Goal: Find specific page/section: Locate item on page

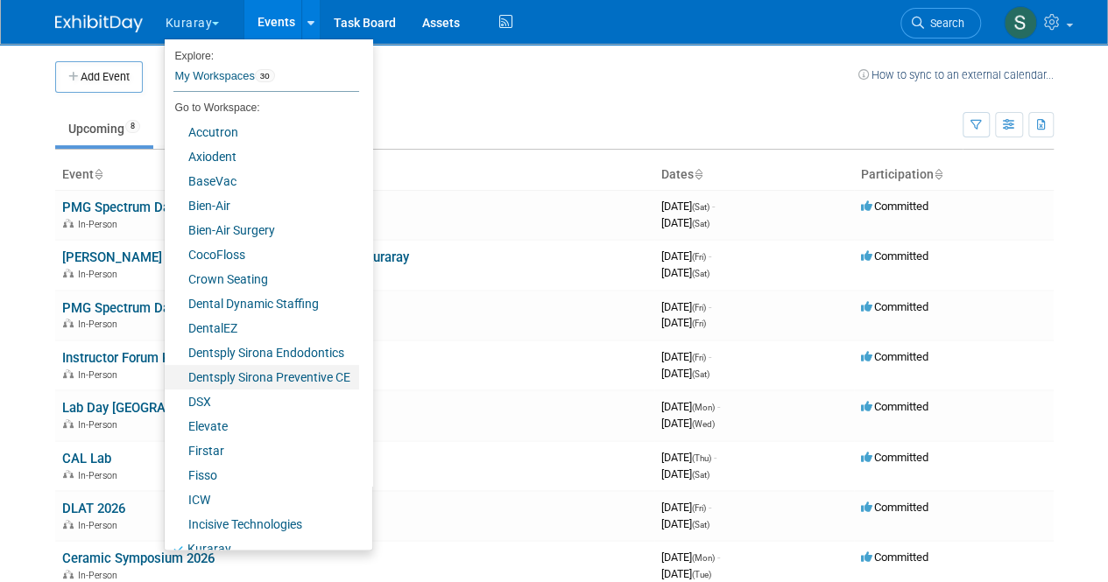
click at [244, 372] on link "Dentsply Sirona Preventive CE" at bounding box center [262, 377] width 194 height 25
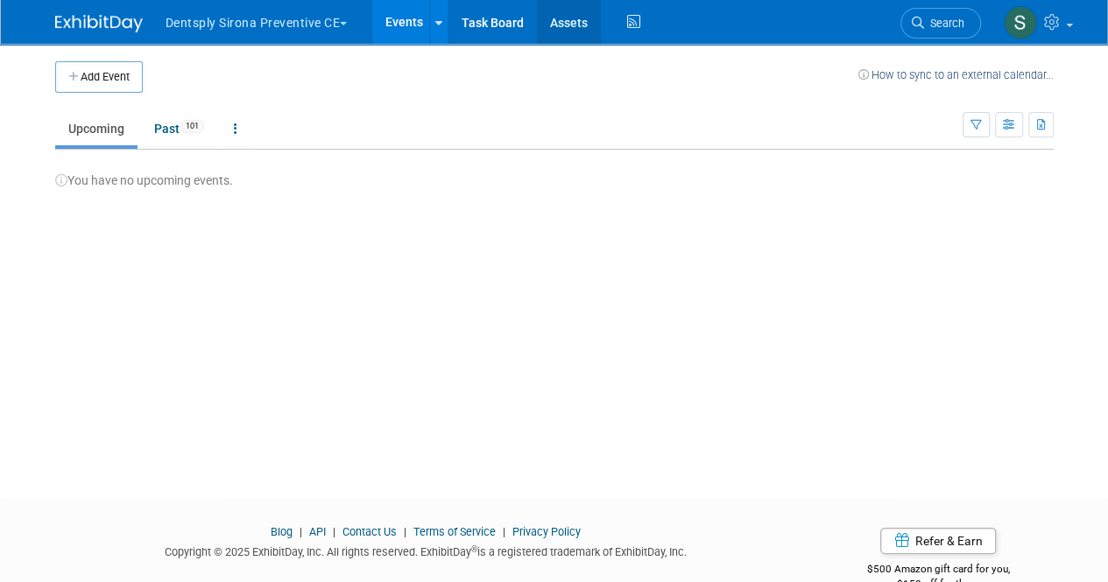
click at [575, 15] on link "Assets" at bounding box center [569, 22] width 64 height 44
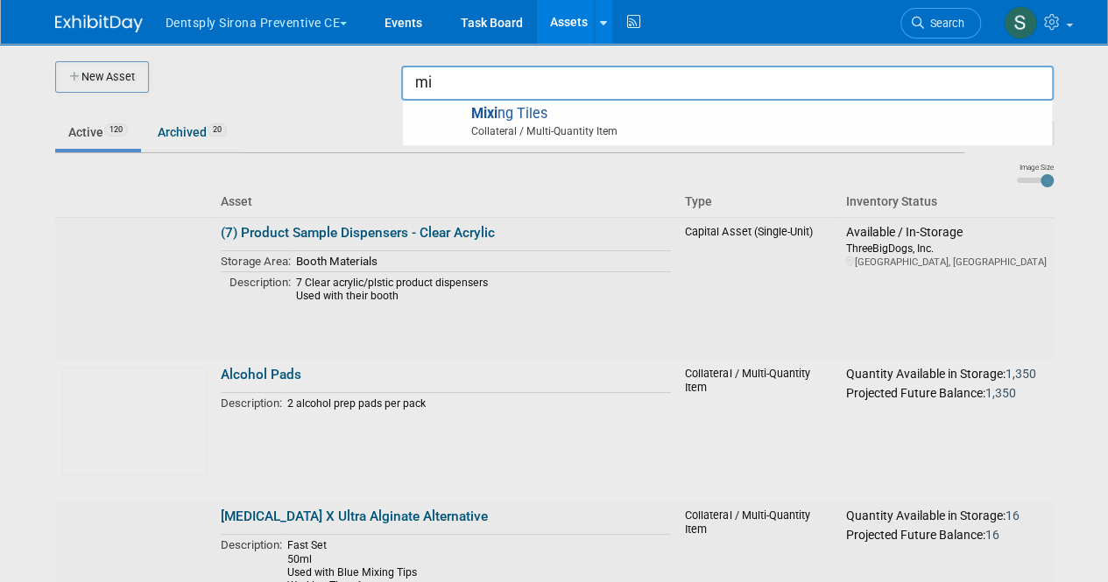
type input "m"
type input "o"
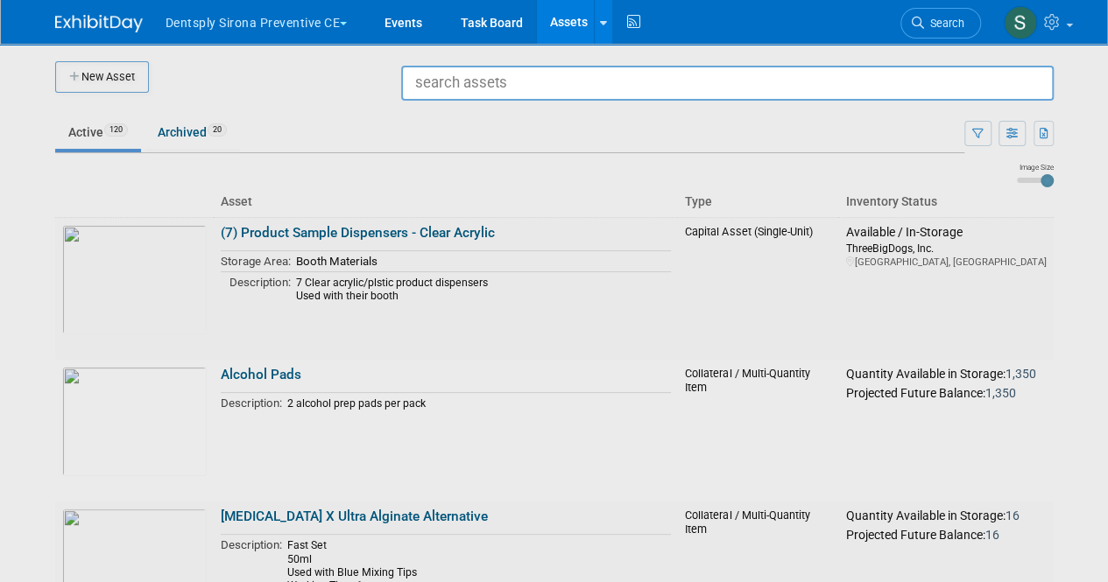
click at [554, 371] on div at bounding box center [554, 291] width 0 height 582
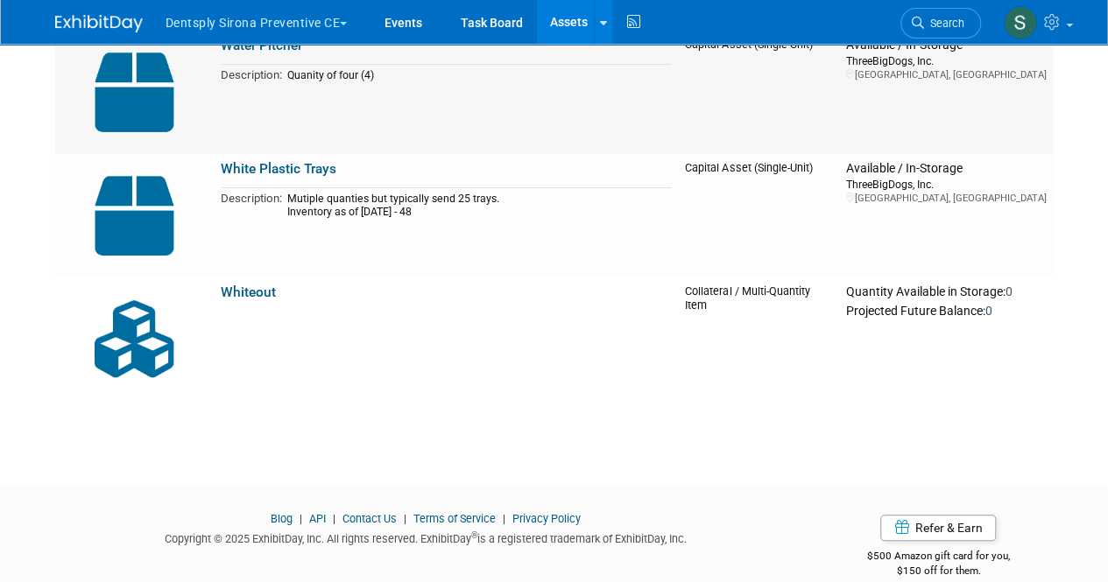
scroll to position [16728, 0]
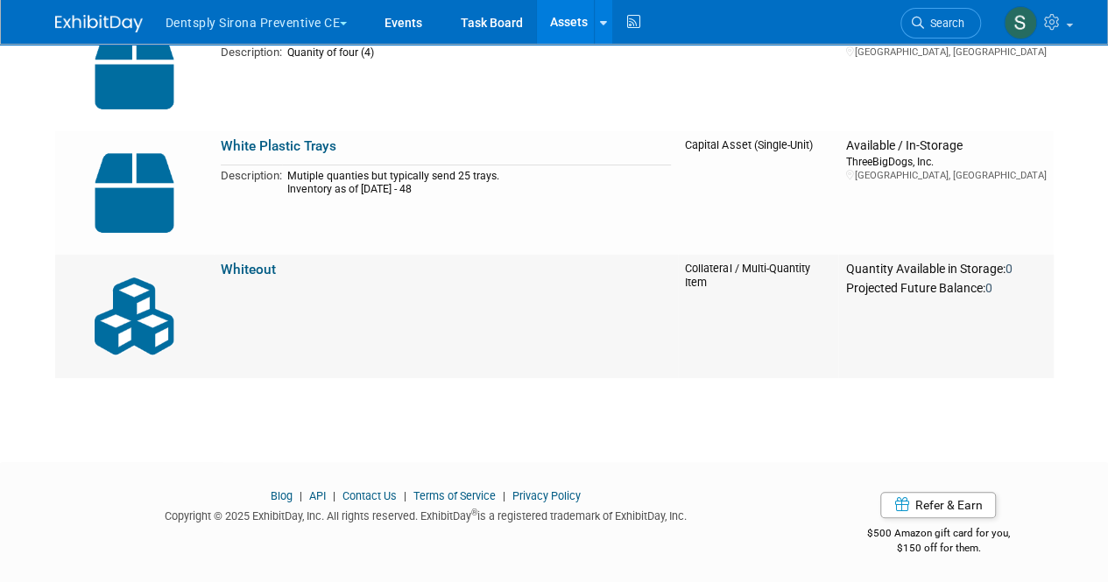
drag, startPoint x: 931, startPoint y: 284, endPoint x: 933, endPoint y: 297, distance: 13.3
drag, startPoint x: 933, startPoint y: 297, endPoint x: 1090, endPoint y: 200, distance: 184.5
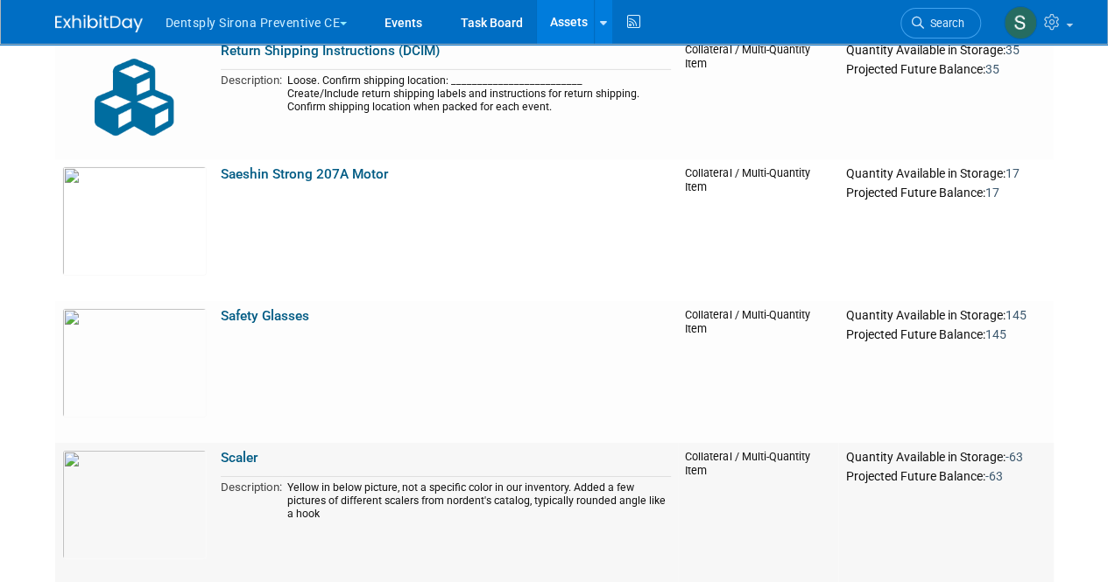
scroll to position [12787, 0]
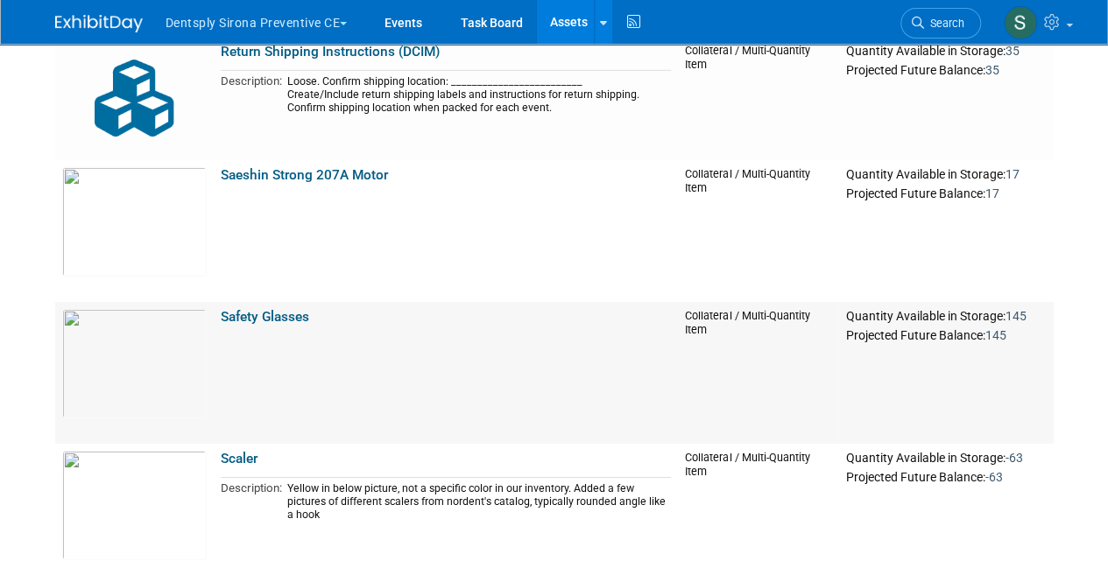
click at [279, 309] on link "Safety Glasses" at bounding box center [265, 317] width 88 height 16
